Goal: Transaction & Acquisition: Purchase product/service

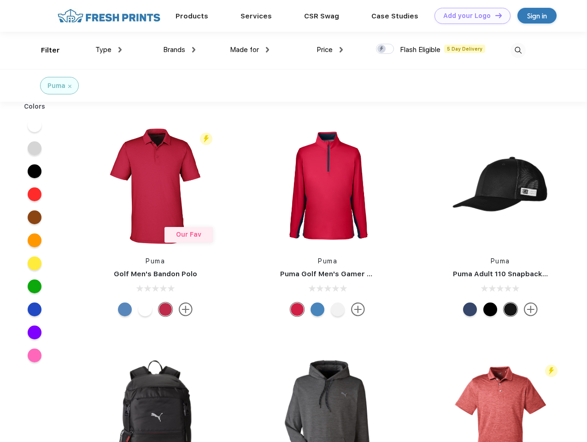
scroll to position [0, 0]
click at [469, 16] on link "Add your Logo Design Tool" at bounding box center [472, 16] width 76 height 16
click at [0, 0] on div "Design Tool" at bounding box center [0, 0] width 0 height 0
click at [494, 15] on link "Add your Logo Design Tool" at bounding box center [472, 16] width 76 height 16
click at [44, 50] on div "Filter" at bounding box center [50, 50] width 19 height 11
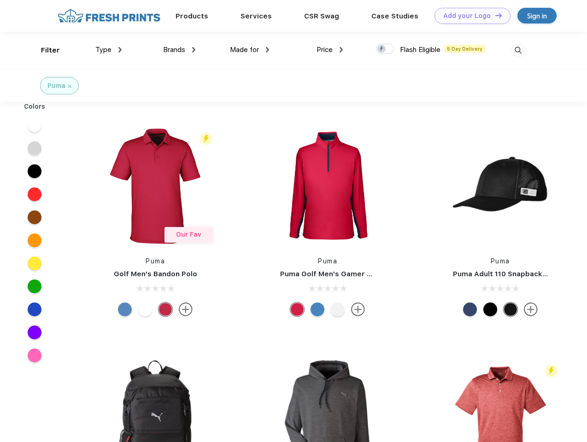
click at [109, 50] on span "Type" at bounding box center [103, 50] width 16 height 8
click at [179, 50] on span "Brands" at bounding box center [174, 50] width 22 height 8
click at [250, 50] on span "Made for" at bounding box center [244, 50] width 29 height 8
click at [330, 50] on span "Price" at bounding box center [324, 50] width 16 height 8
click at [385, 49] on div at bounding box center [385, 49] width 18 height 10
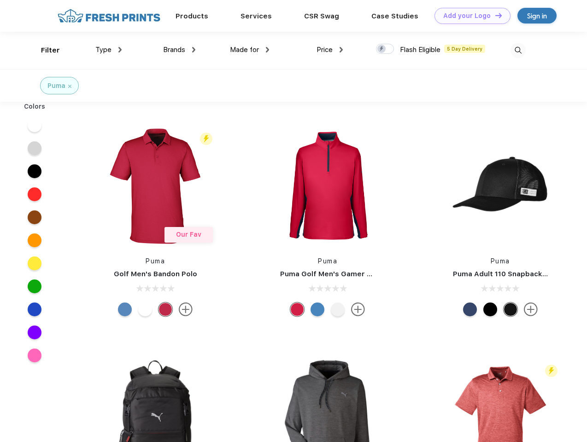
click at [382, 49] on input "checkbox" at bounding box center [379, 46] width 6 height 6
click at [518, 50] on img at bounding box center [517, 50] width 15 height 15
